Goal: Information Seeking & Learning: Check status

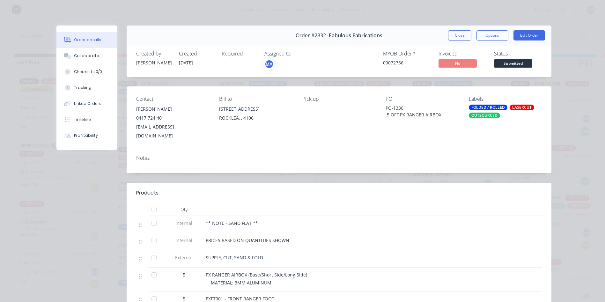
scroll to position [141, 0]
click at [87, 42] on div "Order details" at bounding box center [87, 40] width 27 height 6
click at [86, 47] on button "Order details" at bounding box center [86, 40] width 61 height 16
drag, startPoint x: 91, startPoint y: 51, endPoint x: 92, endPoint y: 60, distance: 9.1
click at [91, 51] on button "Collaborate" at bounding box center [86, 56] width 61 height 16
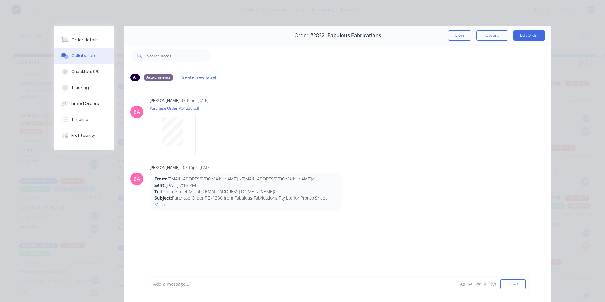
click at [473, 38] on div "Close Options Edit Order" at bounding box center [496, 35] width 97 height 10
click at [461, 34] on button "Close" at bounding box center [459, 35] width 23 height 10
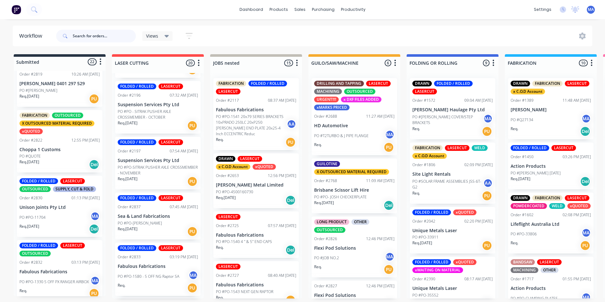
click at [85, 33] on input "text" at bounding box center [104, 36] width 63 height 13
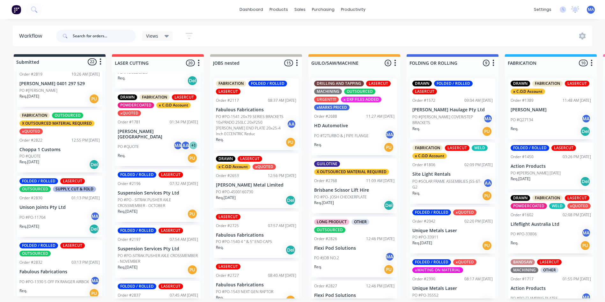
scroll to position [0, 0]
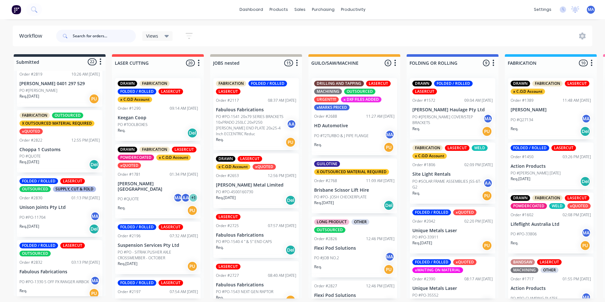
click at [112, 36] on input "text" at bounding box center [104, 36] width 63 height 13
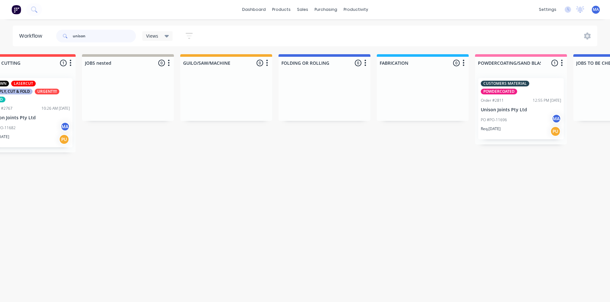
scroll to position [0, 128]
type input "unison"
click at [496, 116] on div "PO #PO-11696 MA" at bounding box center [521, 120] width 80 height 12
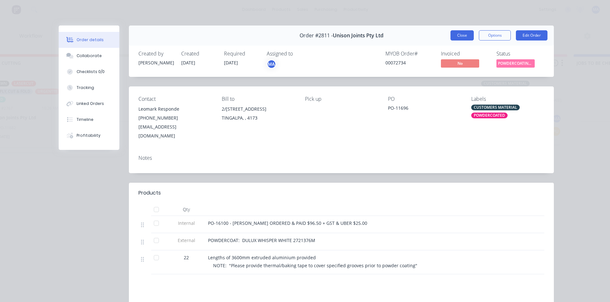
click at [462, 33] on button "Close" at bounding box center [461, 35] width 23 height 10
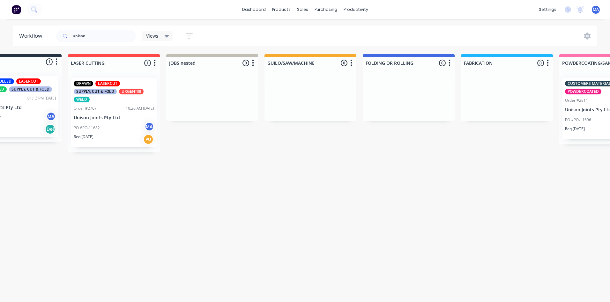
click at [96, 127] on p "PO #PO-11682" at bounding box center [87, 128] width 26 height 6
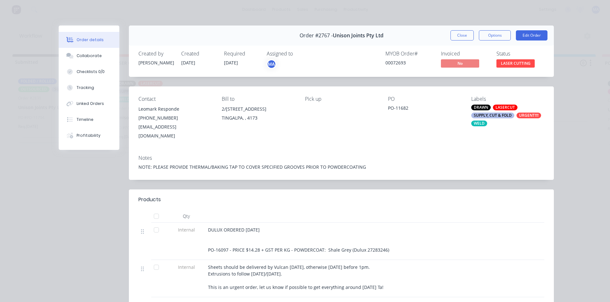
scroll to position [0, 1]
click at [94, 63] on button "Collaborate" at bounding box center [89, 56] width 61 height 16
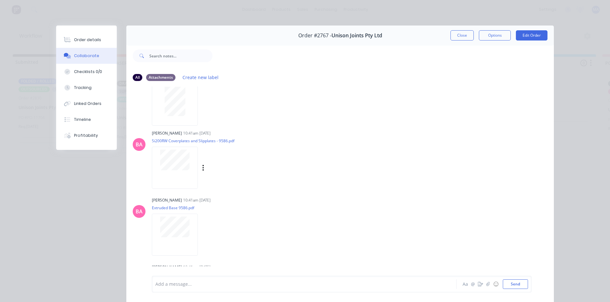
scroll to position [287, 0]
click at [187, 146] on div "Labels Download Delete" at bounding box center [210, 168] width 117 height 48
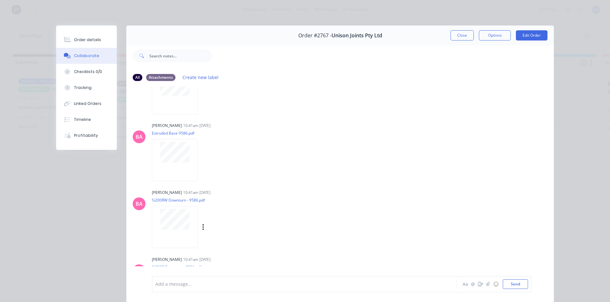
scroll to position [383, 0]
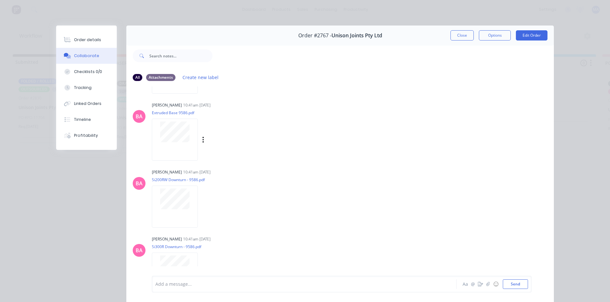
click at [174, 149] on div at bounding box center [175, 140] width 46 height 42
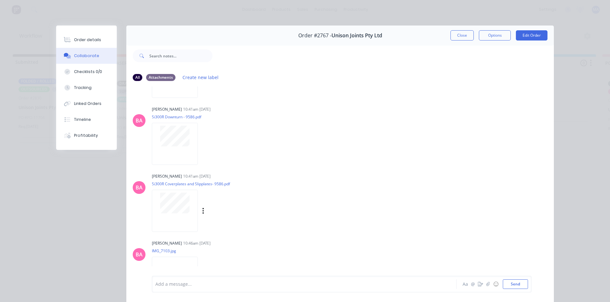
scroll to position [561, 0]
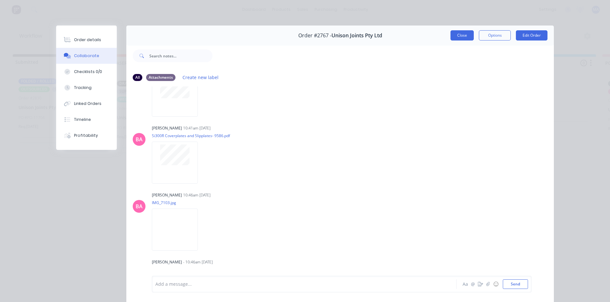
click at [454, 32] on button "Close" at bounding box center [461, 35] width 23 height 10
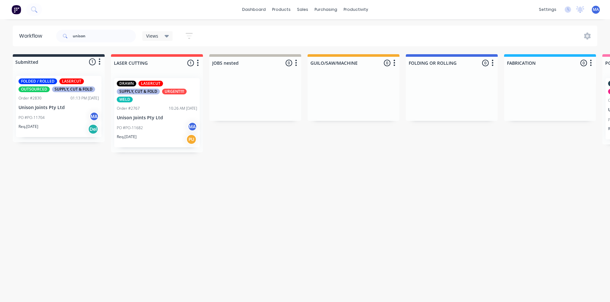
click at [142, 122] on div "PO #PO-11682 MA" at bounding box center [157, 128] width 80 height 12
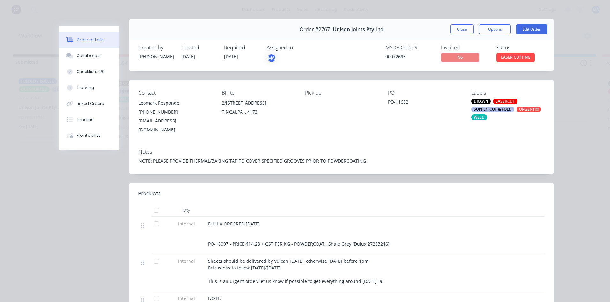
scroll to position [0, 0]
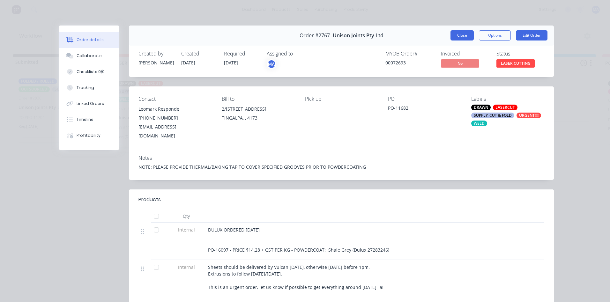
click at [466, 35] on button "Close" at bounding box center [461, 35] width 23 height 10
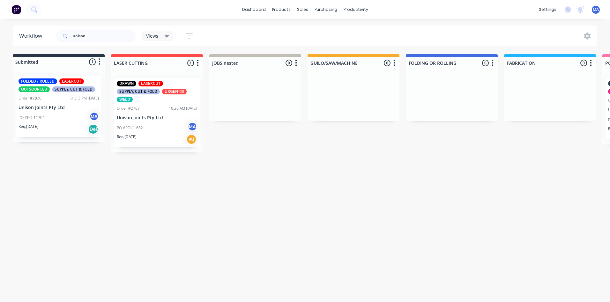
click at [46, 116] on div "PO #PO-11704 MA" at bounding box center [59, 118] width 80 height 12
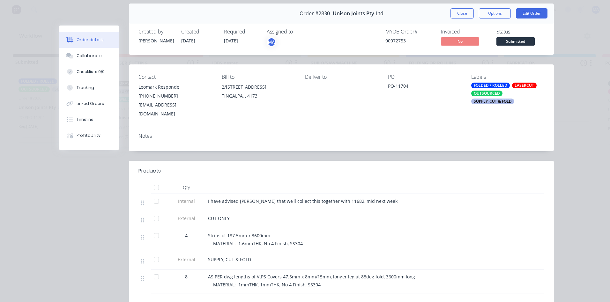
scroll to position [32, 0]
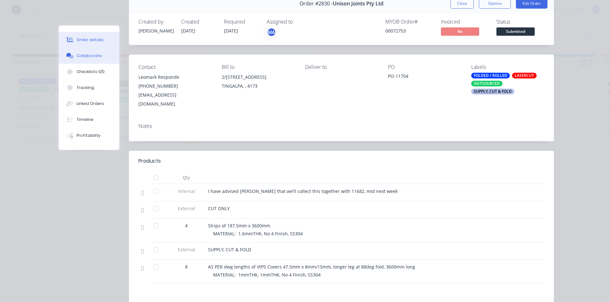
click at [93, 57] on div "Collaborate" at bounding box center [89, 56] width 25 height 6
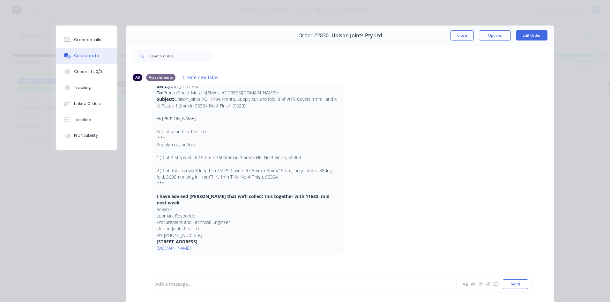
click at [452, 27] on div "Order #2830 - Unison Joints Pty Ltd Close Options Edit Order" at bounding box center [339, 36] width 427 height 20
click at [455, 39] on button "Close" at bounding box center [461, 35] width 23 height 10
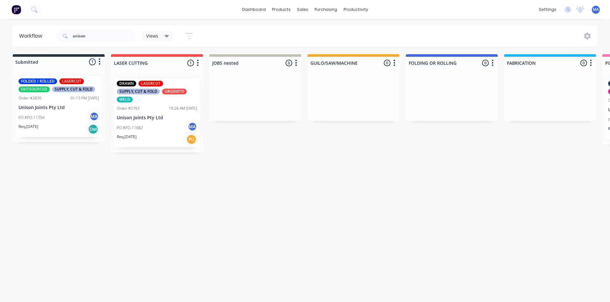
click at [174, 110] on div "10:26 AM [DATE]" at bounding box center [183, 109] width 28 height 6
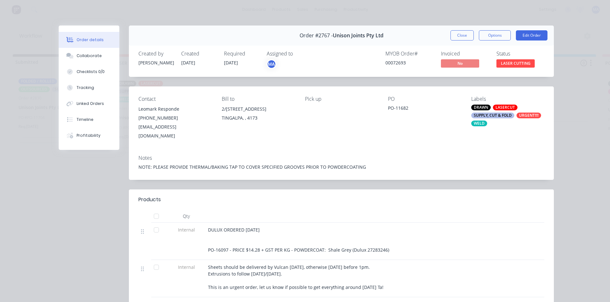
click at [491, 115] on div "SUPPLY, CUT & FOLD" at bounding box center [492, 116] width 43 height 6
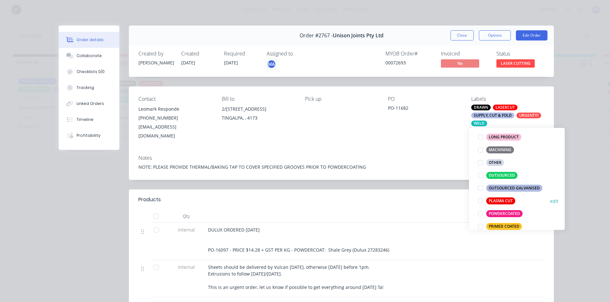
scroll to position [287, 0]
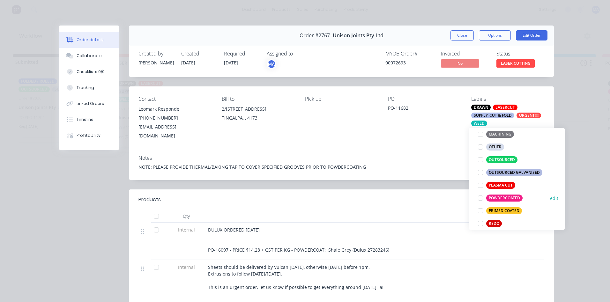
click at [513, 198] on div "POWDERCOATED" at bounding box center [504, 198] width 36 height 7
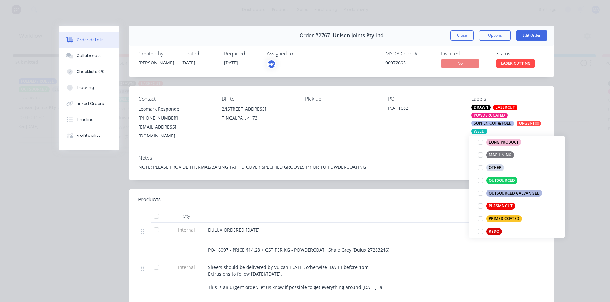
scroll to position [6, 0]
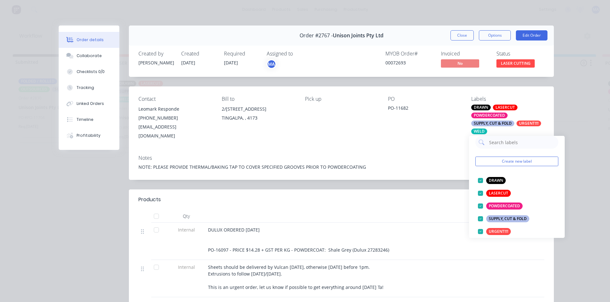
click at [385, 196] on div at bounding box center [385, 200] width 320 height 8
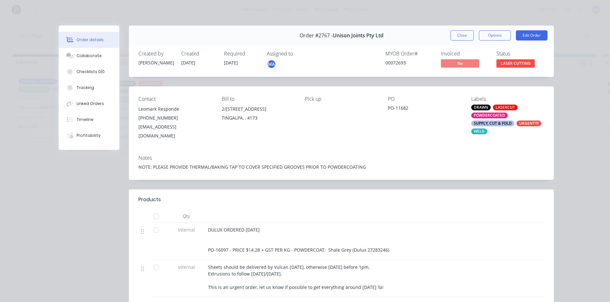
click at [456, 33] on button "Close" at bounding box center [461, 35] width 23 height 10
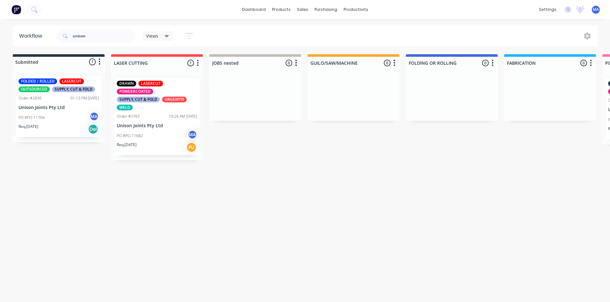
click at [79, 109] on p "Unison Joints Pty Ltd" at bounding box center [59, 107] width 80 height 5
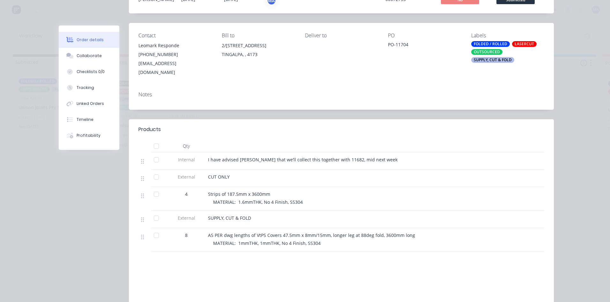
scroll to position [64, 0]
click at [510, 56] on div "FOLDED / ROLLED LASERCUT OUTSOURCED SUPPLY, CUT & FOLD" at bounding box center [507, 52] width 73 height 22
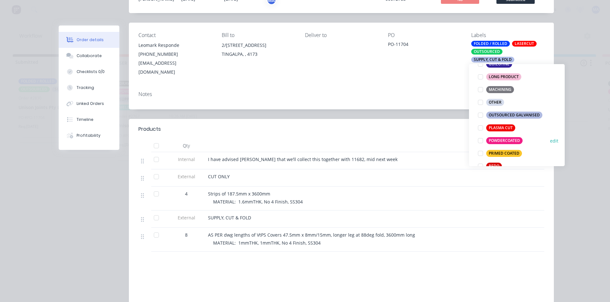
click at [504, 137] on button "POWDERCOATED" at bounding box center [500, 140] width 50 height 9
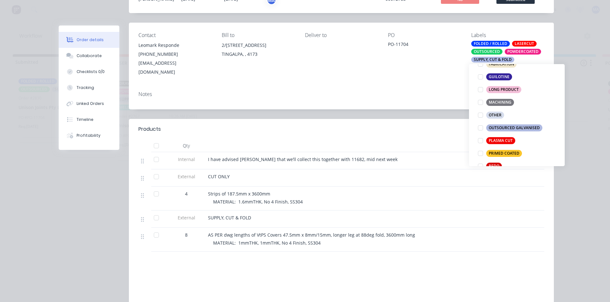
scroll to position [13, 0]
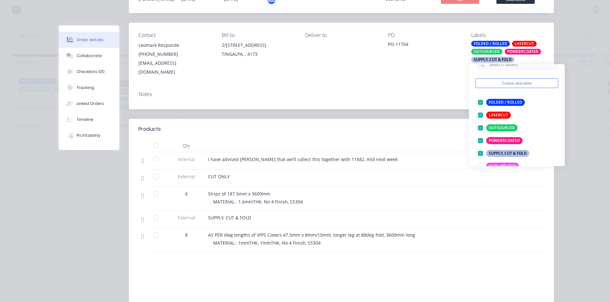
click at [440, 127] on header "Products" at bounding box center [341, 129] width 425 height 20
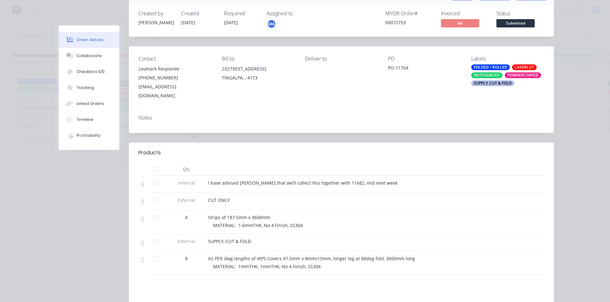
scroll to position [0, 0]
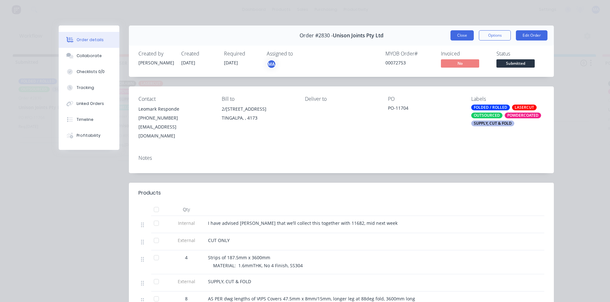
click at [465, 38] on button "Close" at bounding box center [461, 35] width 23 height 10
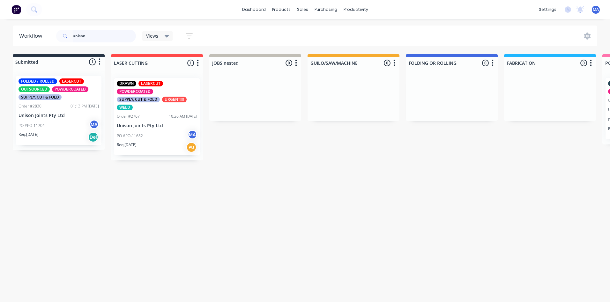
drag, startPoint x: 89, startPoint y: 34, endPoint x: 28, endPoint y: 41, distance: 62.0
click at [28, 41] on header "Workflow unison Views Save new view None (Default) edit Show/Hide statuses Show…" at bounding box center [305, 36] width 585 height 21
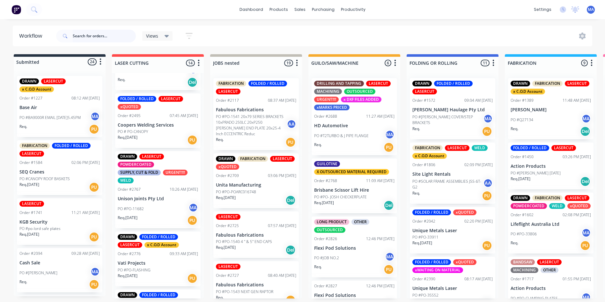
scroll to position [341, 0]
